Goal: Task Accomplishment & Management: Manage account settings

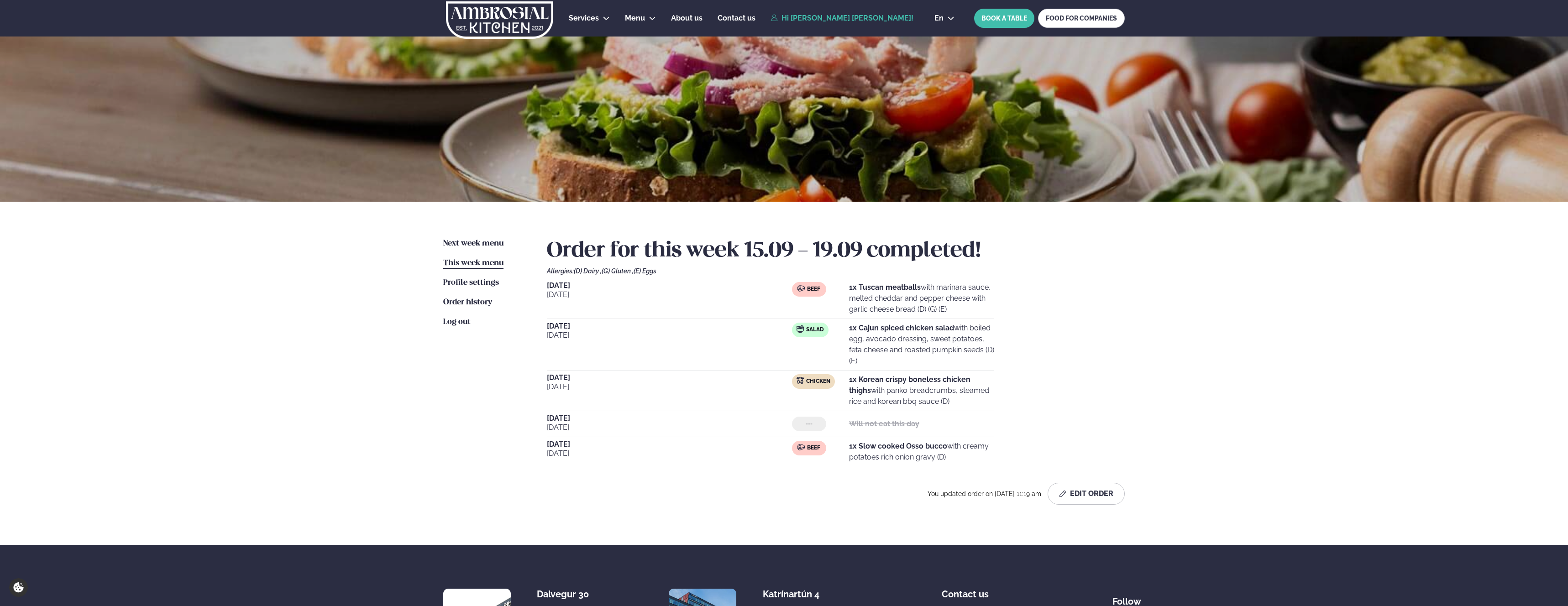
scroll to position [61, 0]
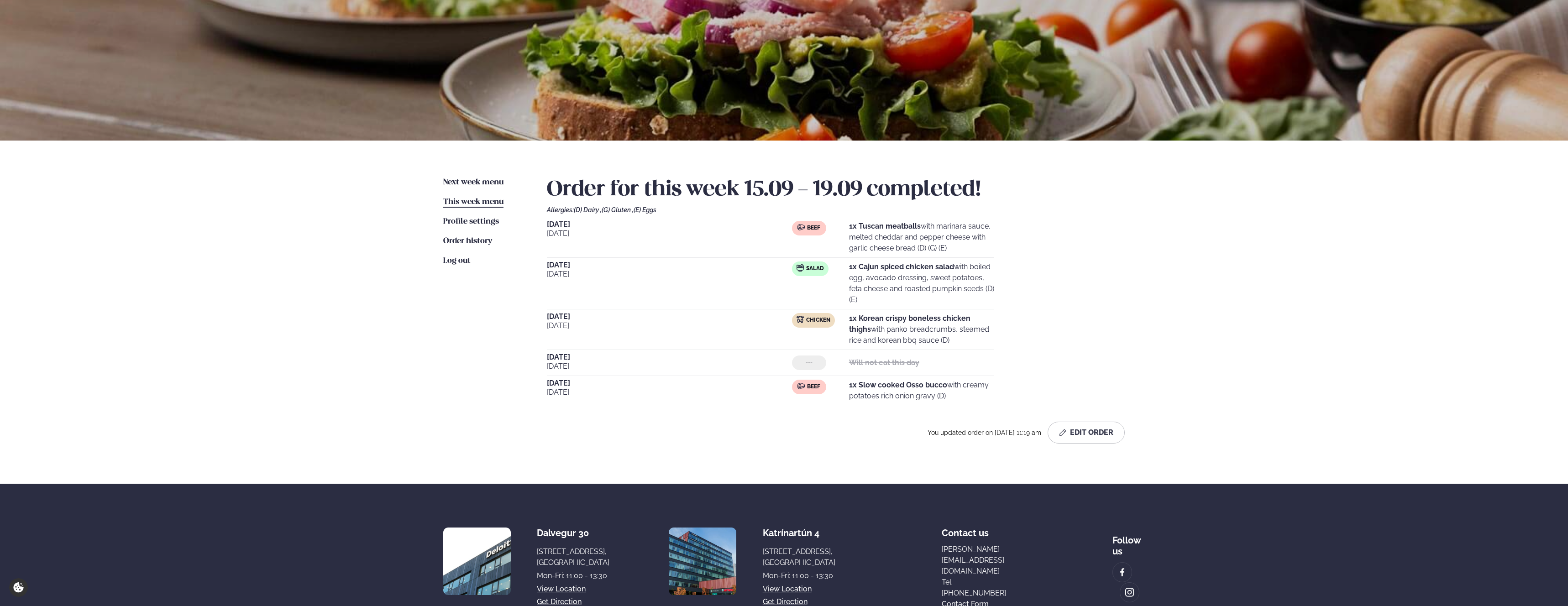
click at [460, 203] on span "This week menu" at bounding box center [473, 201] width 60 height 8
click at [472, 181] on span "Next week menu" at bounding box center [473, 182] width 60 height 8
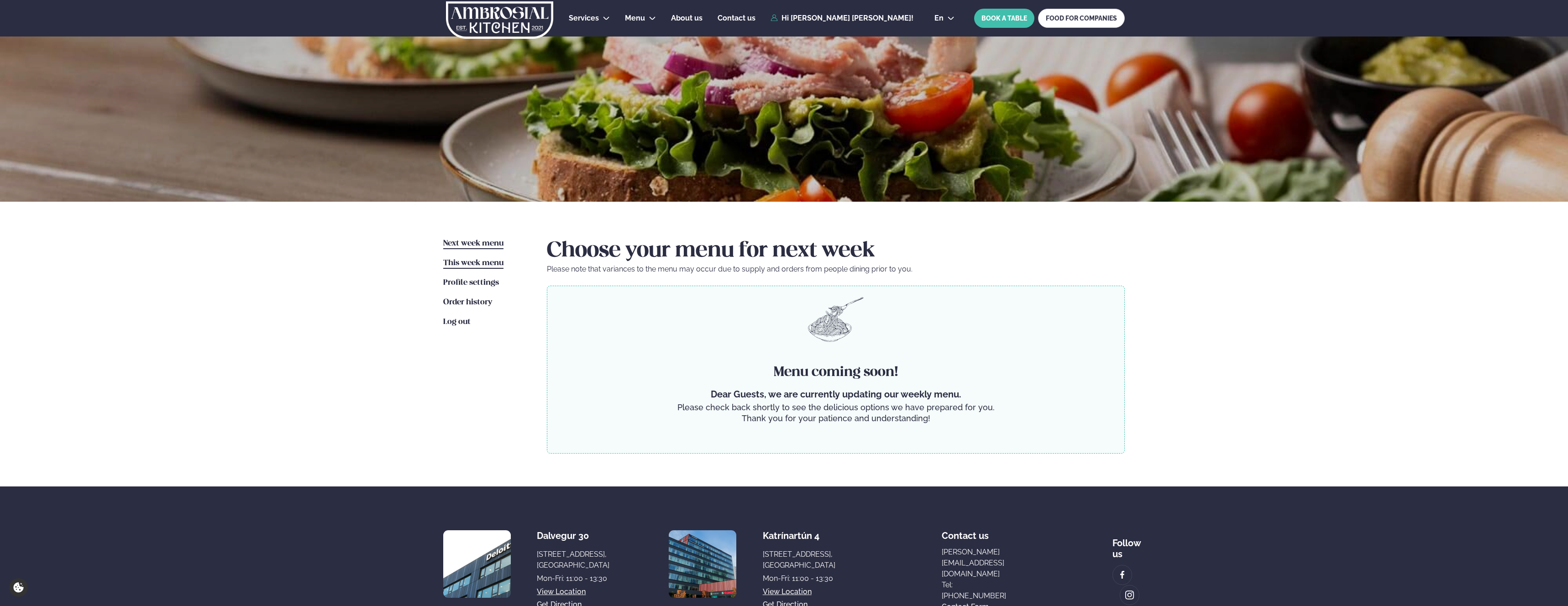
click at [486, 262] on span "This week menu" at bounding box center [473, 263] width 60 height 8
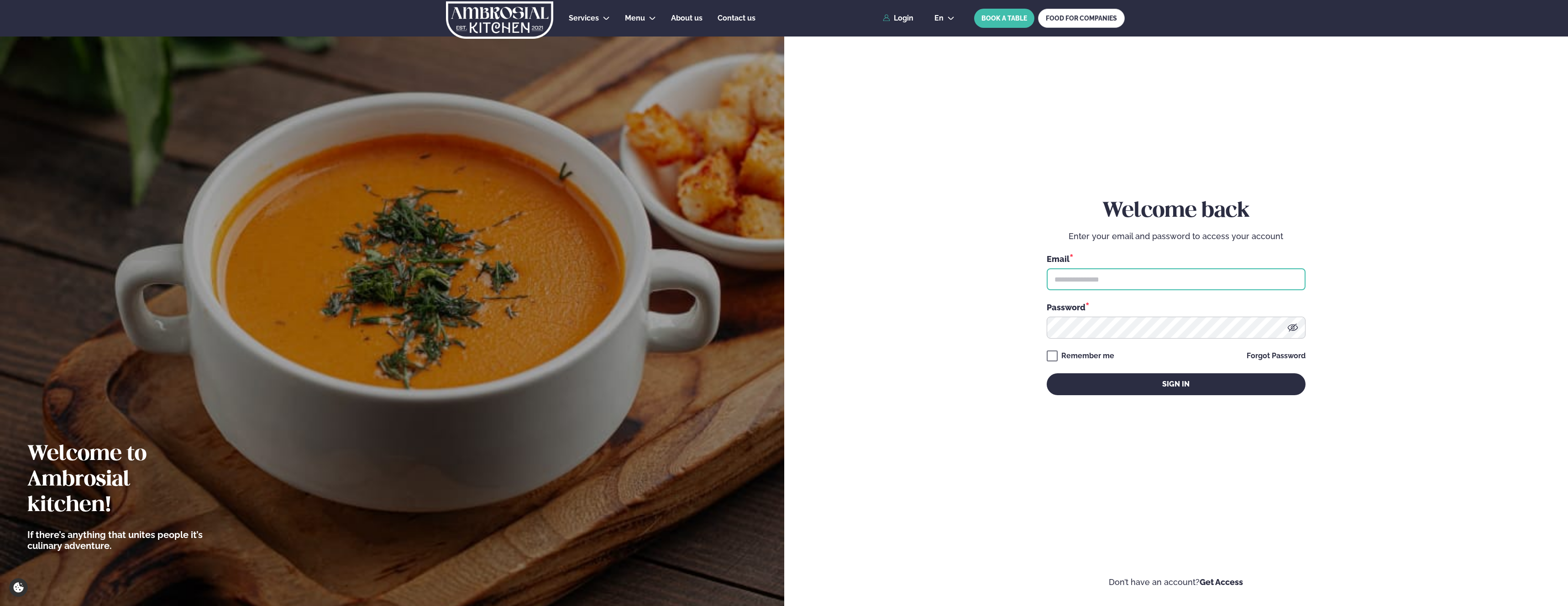
click at [1131, 276] on input "text" at bounding box center [1176, 279] width 259 height 22
click at [1246, 277] on input "text" at bounding box center [1176, 279] width 259 height 22
click at [1124, 282] on input "text" at bounding box center [1176, 279] width 259 height 22
click at [1136, 281] on input "text" at bounding box center [1176, 279] width 259 height 22
paste input "**********"
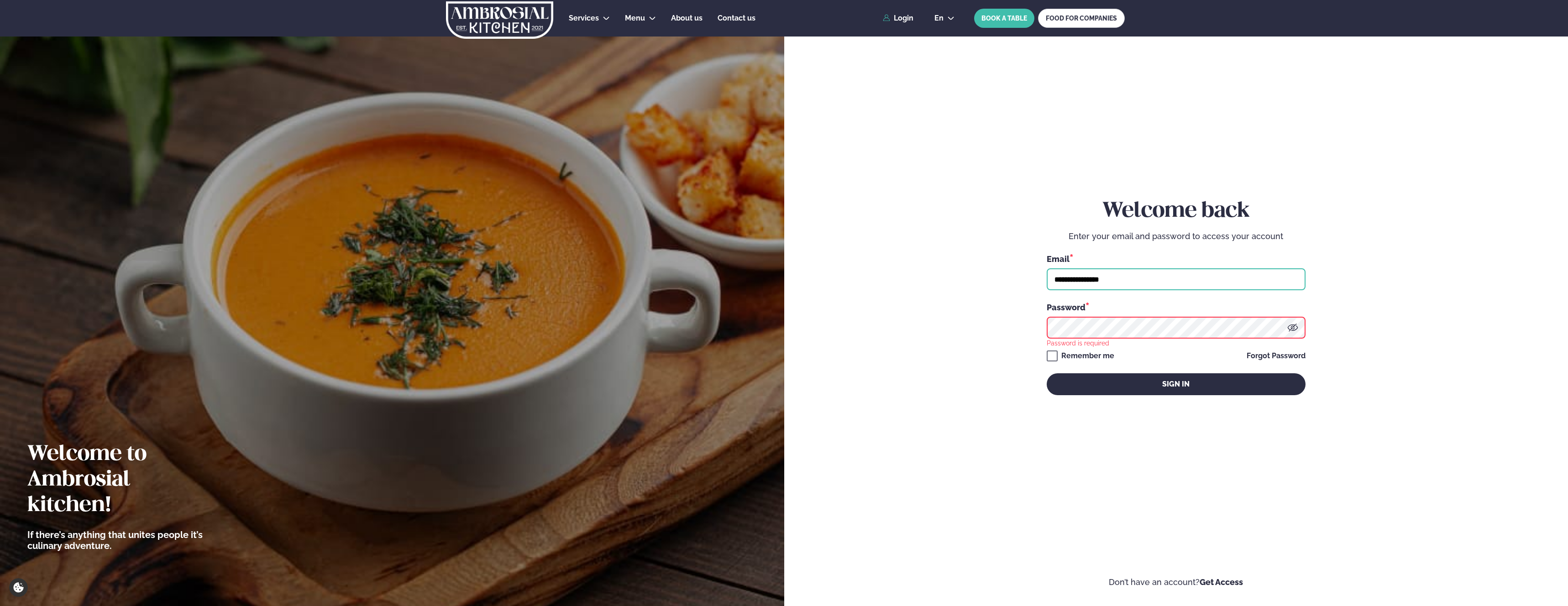
type input "**********"
click at [1112, 386] on button "Sign in" at bounding box center [1176, 384] width 259 height 22
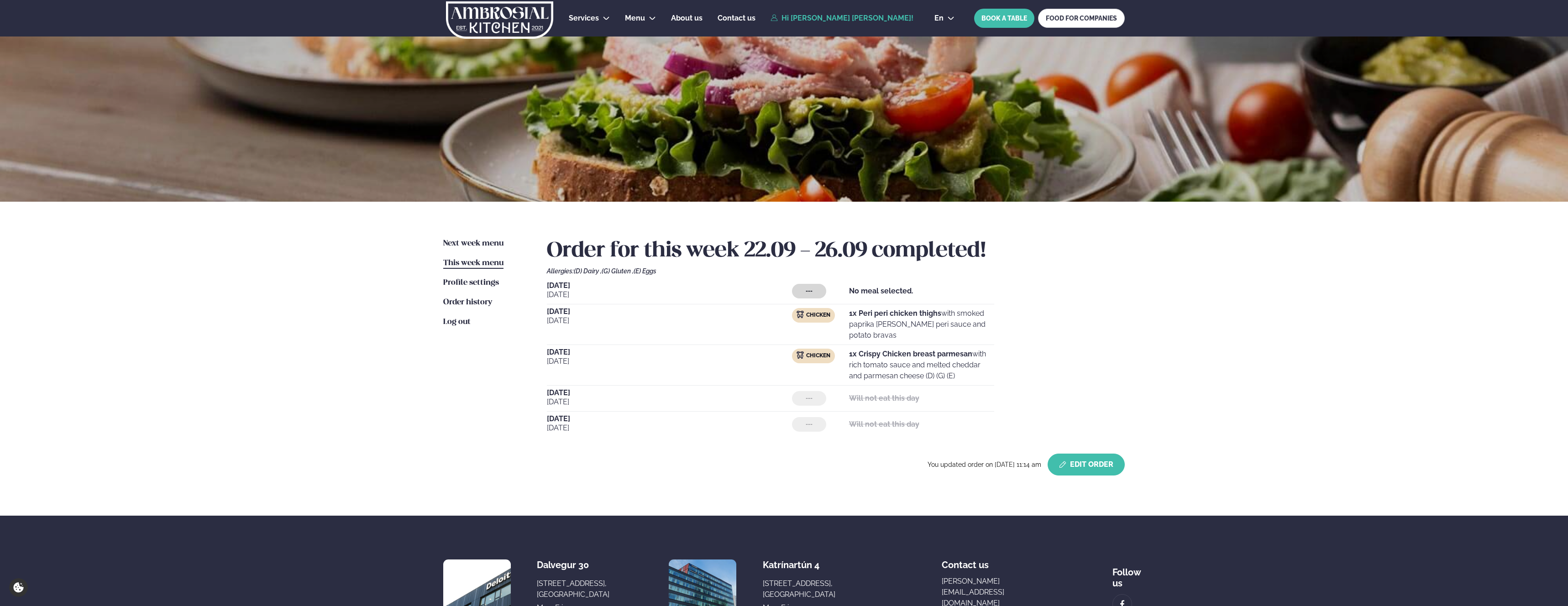
click at [1086, 465] on button "Edit Order" at bounding box center [1086, 464] width 77 height 22
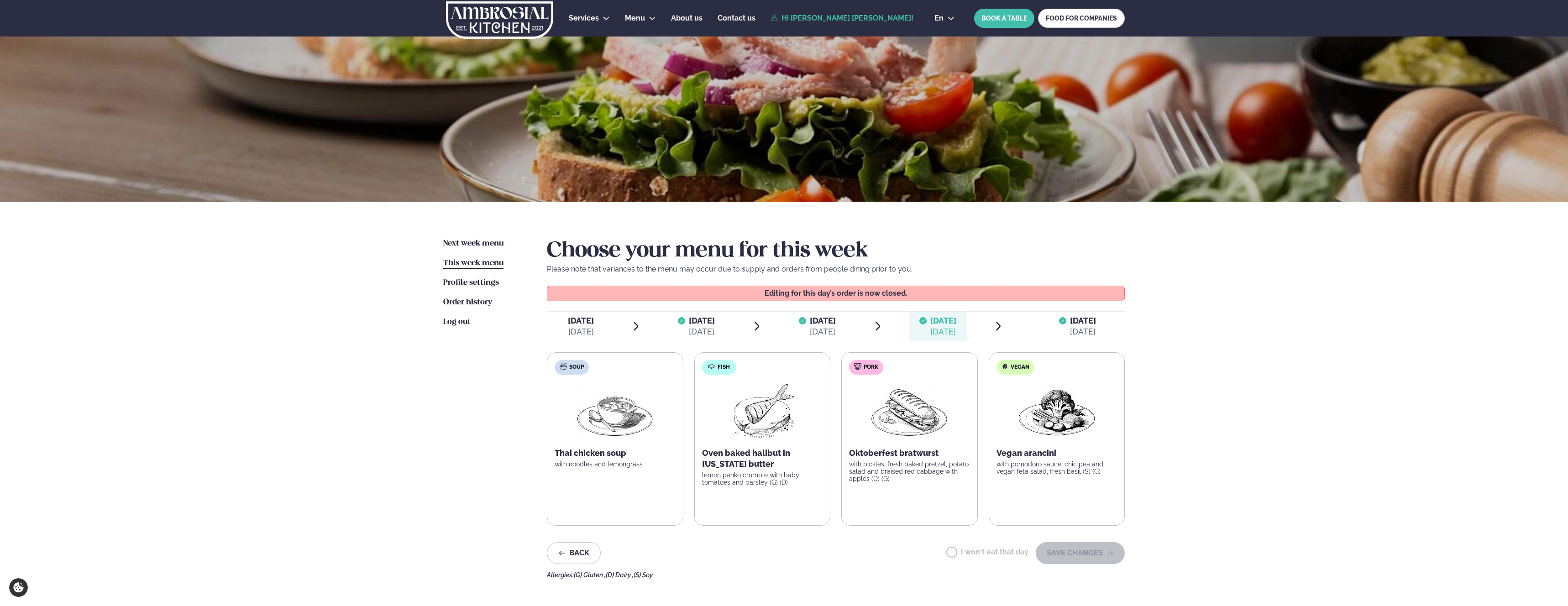
click at [1060, 324] on div at bounding box center [1063, 326] width 7 height 22
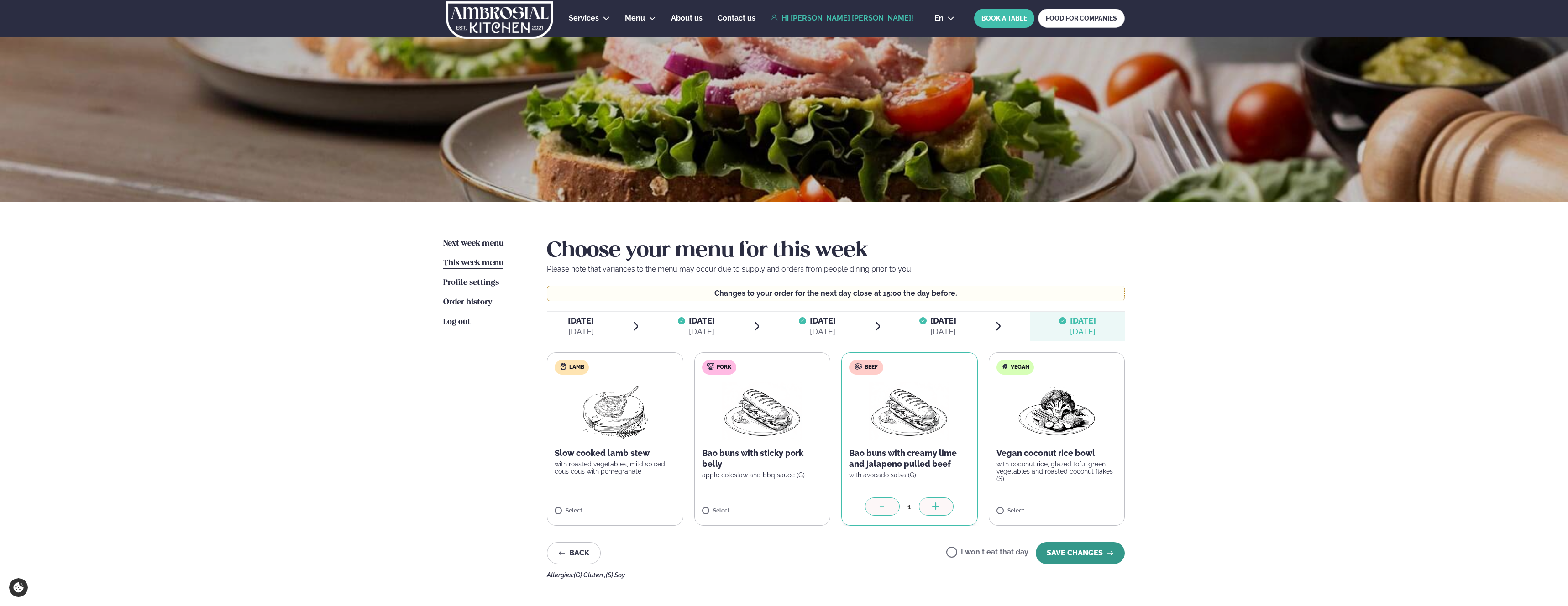
click at [1095, 551] on button "SAVE CHANGES" at bounding box center [1080, 553] width 89 height 22
